Goal: Information Seeking & Learning: Learn about a topic

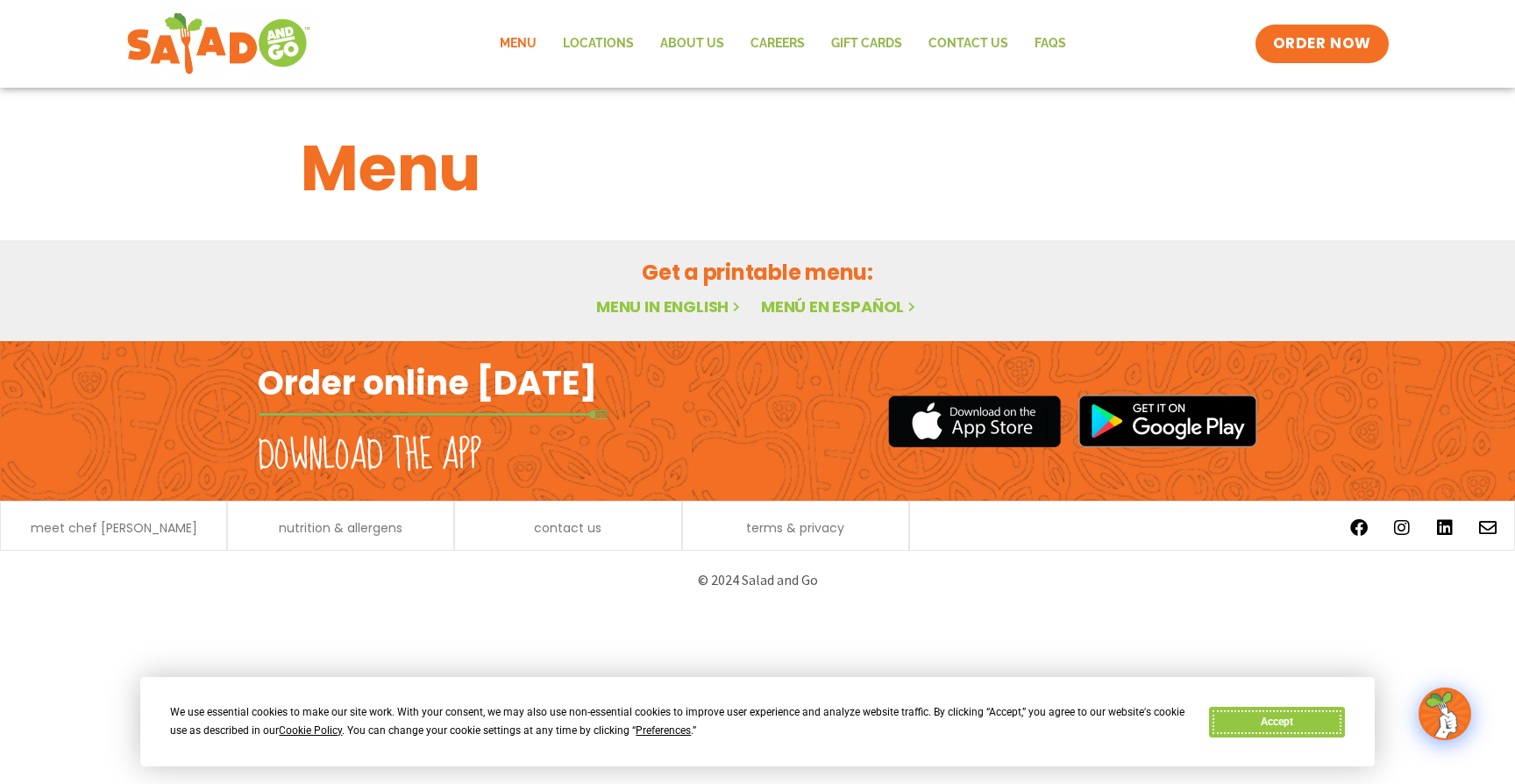
click at [1314, 717] on button "Accept" at bounding box center [1276, 722] width 135 height 31
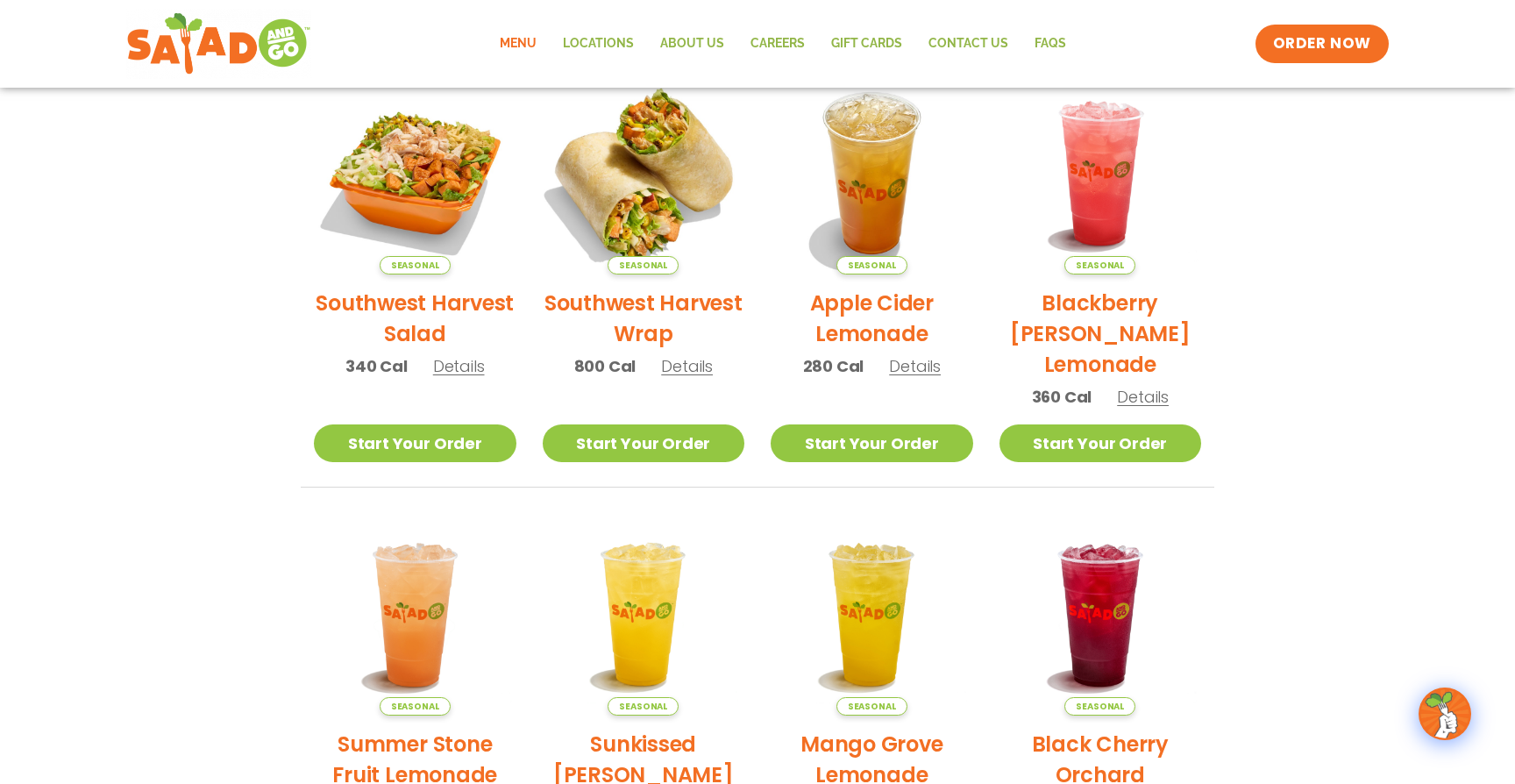
scroll to position [377, 0]
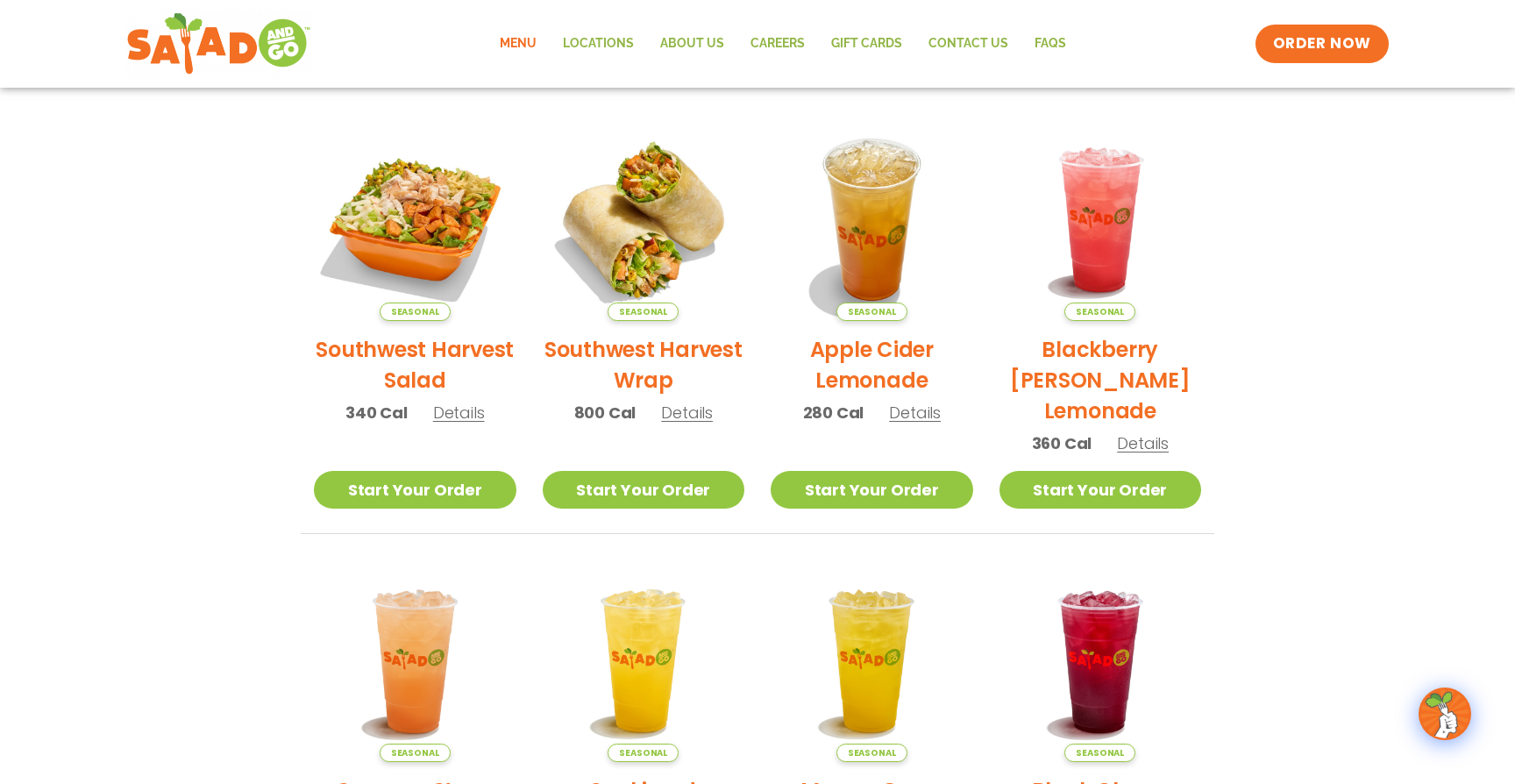
click at [686, 423] on p "800 Cal Details" at bounding box center [644, 412] width 139 height 24
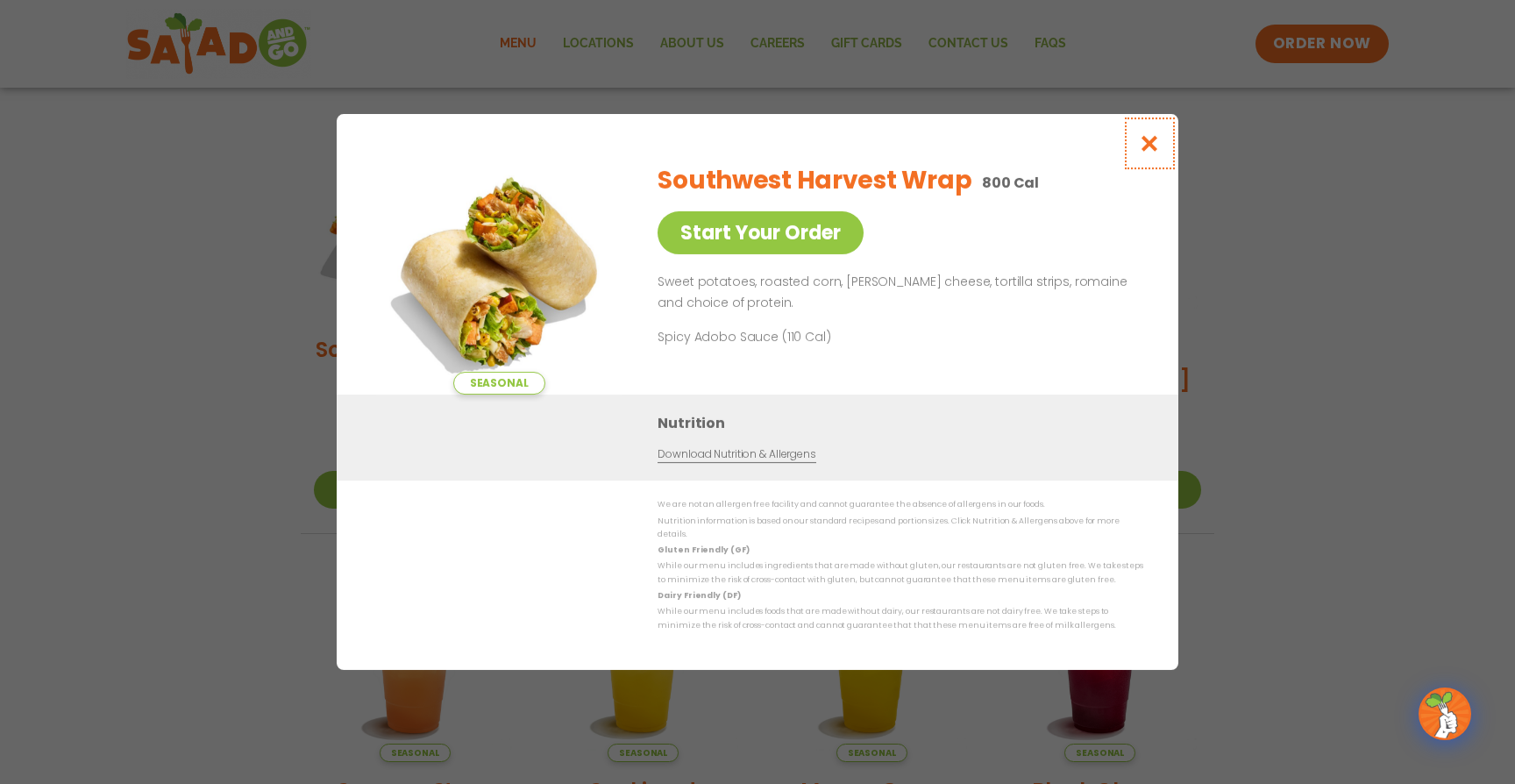
click at [1142, 144] on icon "Close modal" at bounding box center [1150, 143] width 22 height 18
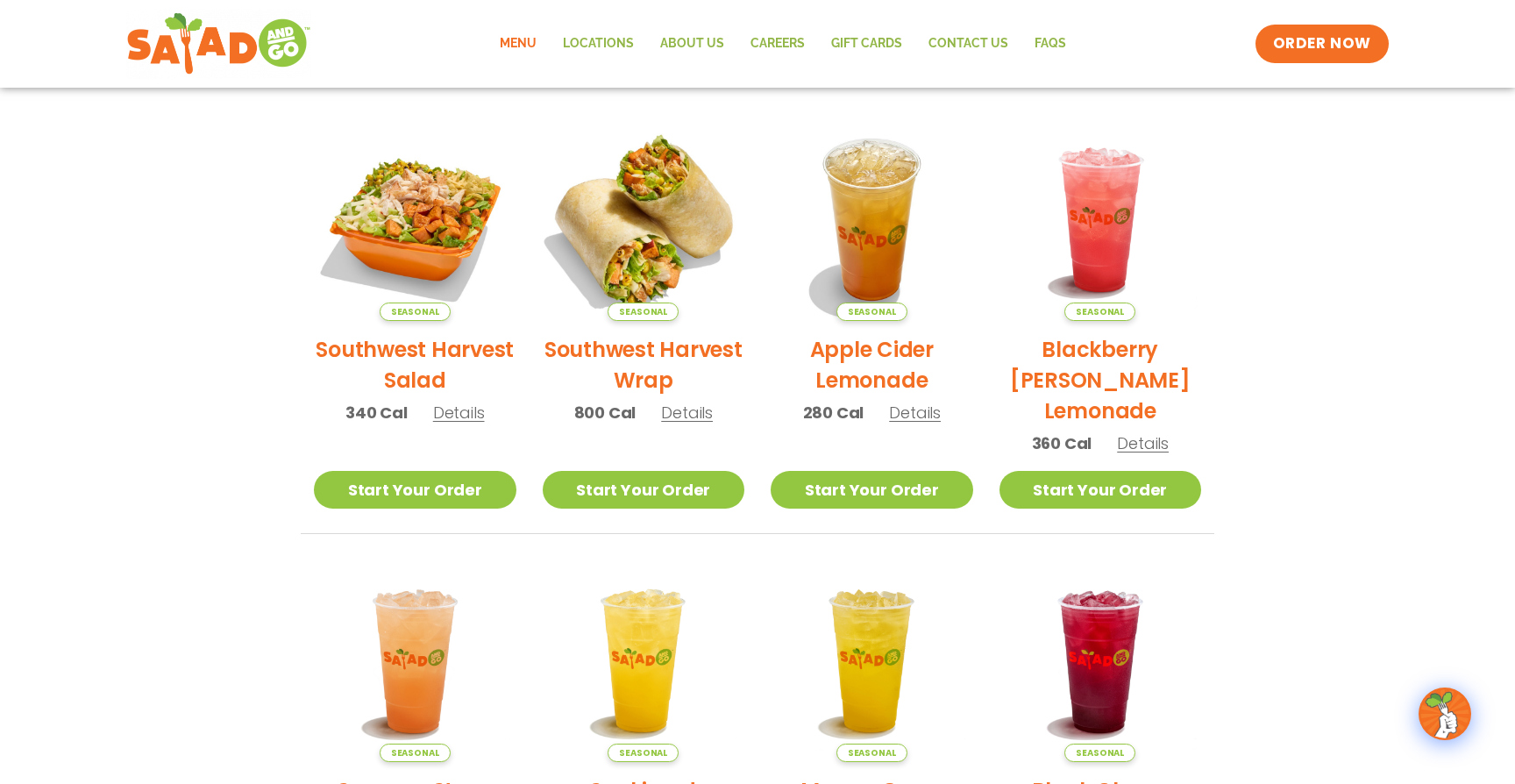
click at [689, 241] on img at bounding box center [643, 219] width 238 height 237
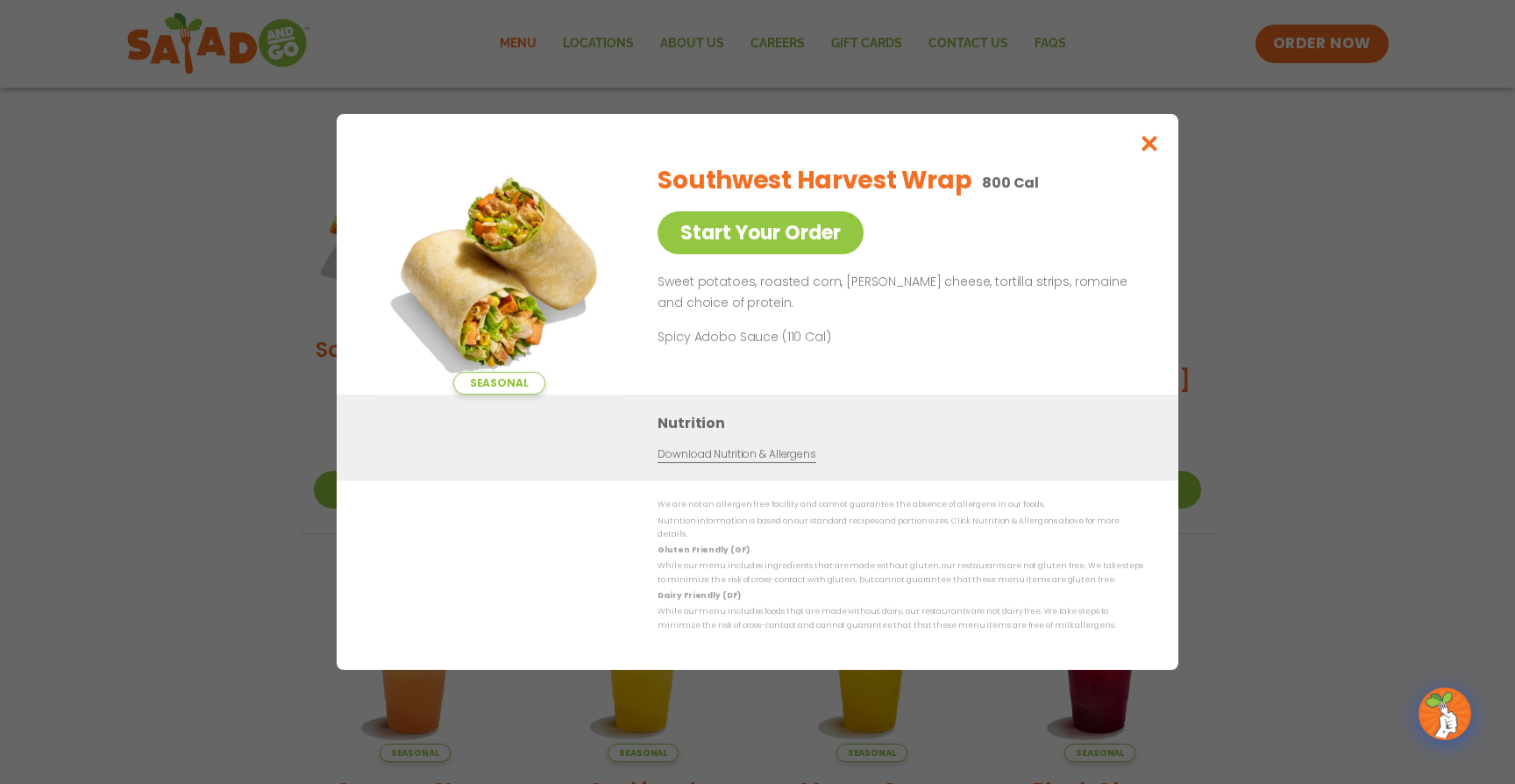
click at [783, 463] on link "Download Nutrition & Allergens" at bounding box center [736, 454] width 157 height 16
click at [1134, 147] on button "Close modal" at bounding box center [1151, 143] width 57 height 59
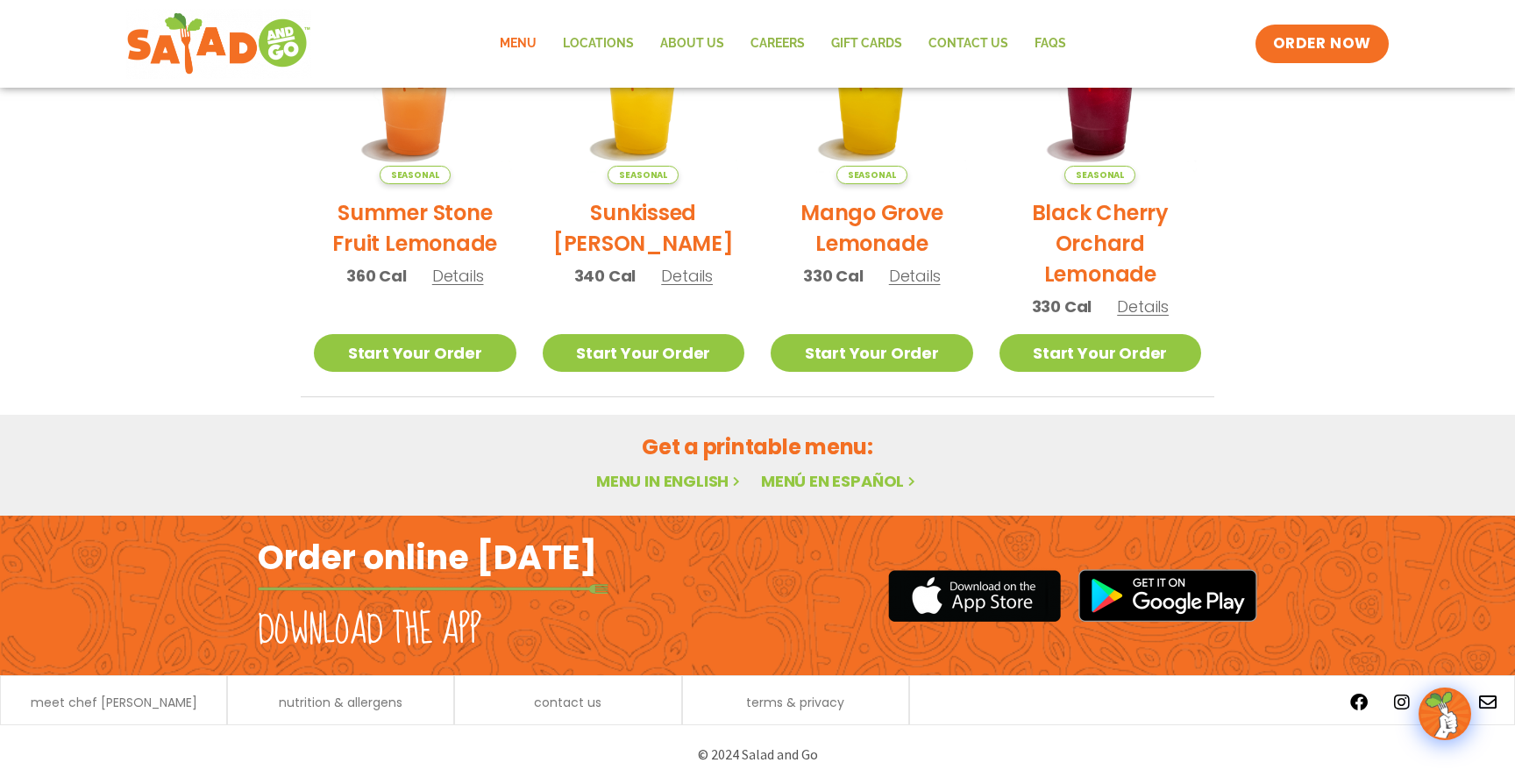
scroll to position [0, 0]
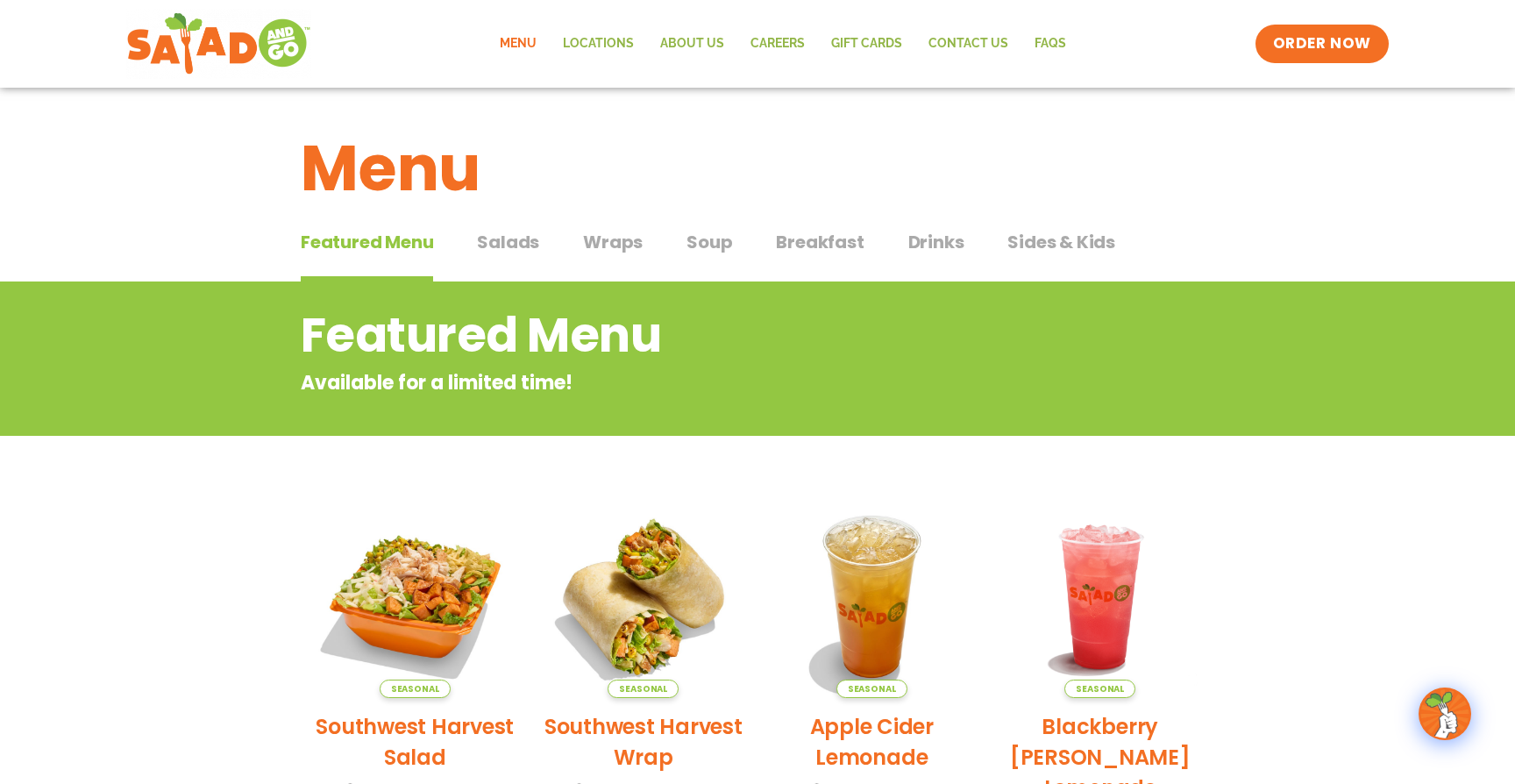
click at [525, 233] on span "Salads" at bounding box center [508, 242] width 62 height 27
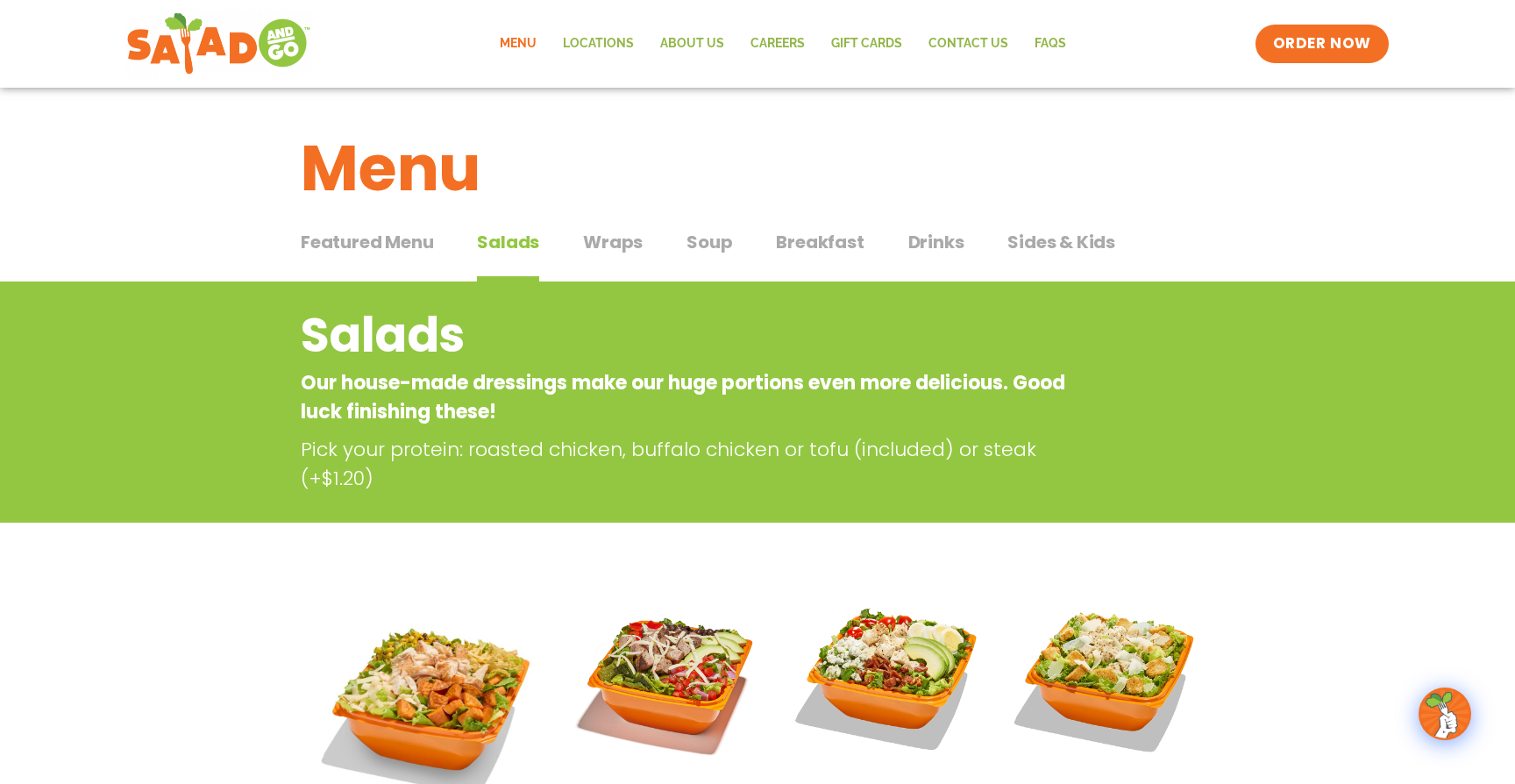
click at [629, 256] on button "Wraps Wraps" at bounding box center [612, 256] width 59 height 53
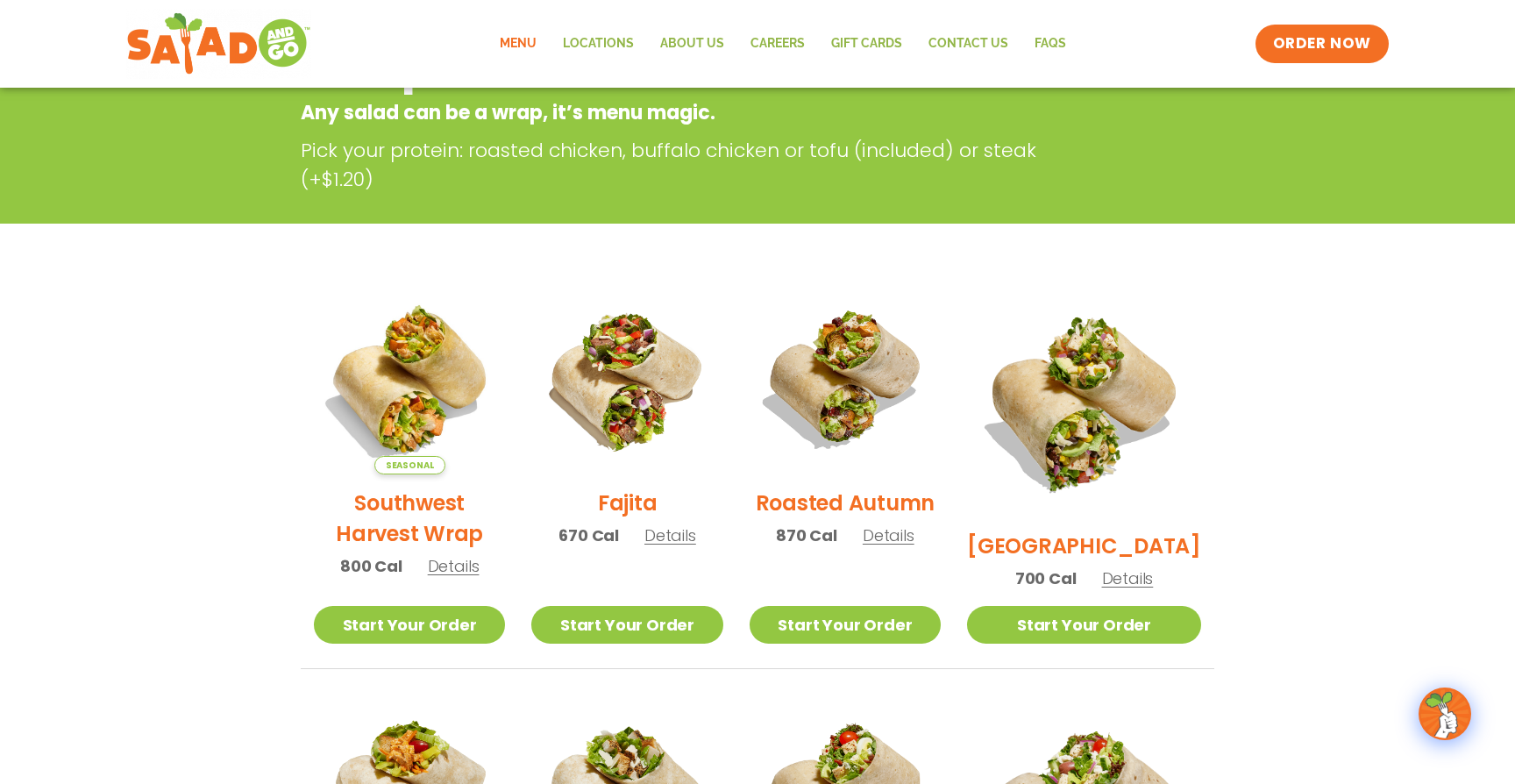
scroll to position [269, 0]
